Goal: Task Accomplishment & Management: Use online tool/utility

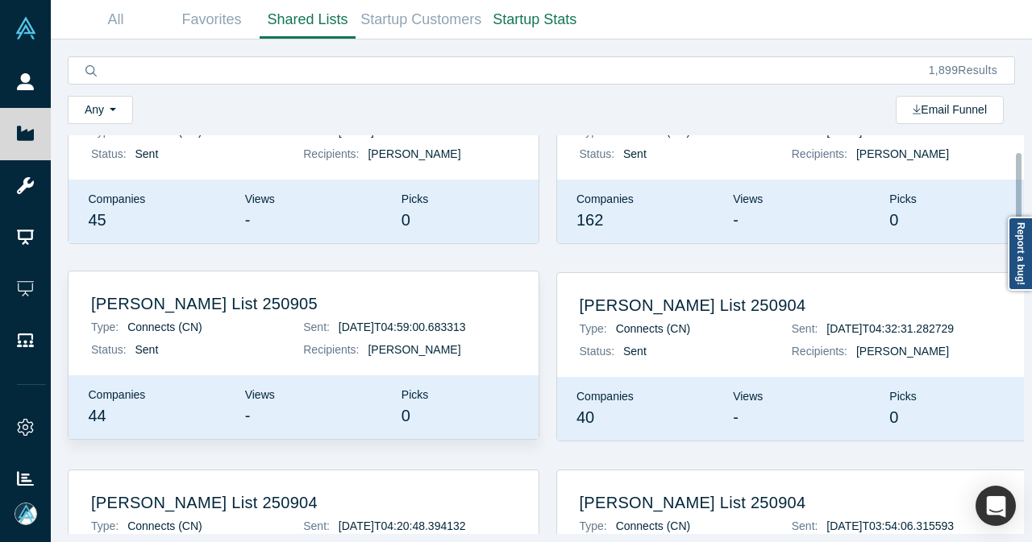
scroll to position [242, 0]
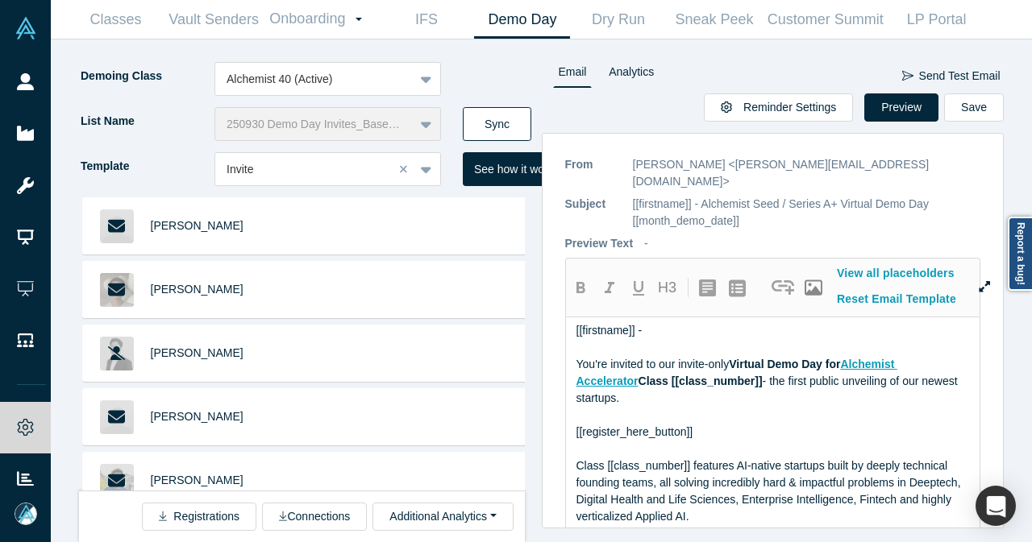
click at [502, 112] on button "Sync" at bounding box center [497, 124] width 69 height 34
